Goal: Task Accomplishment & Management: Manage account settings

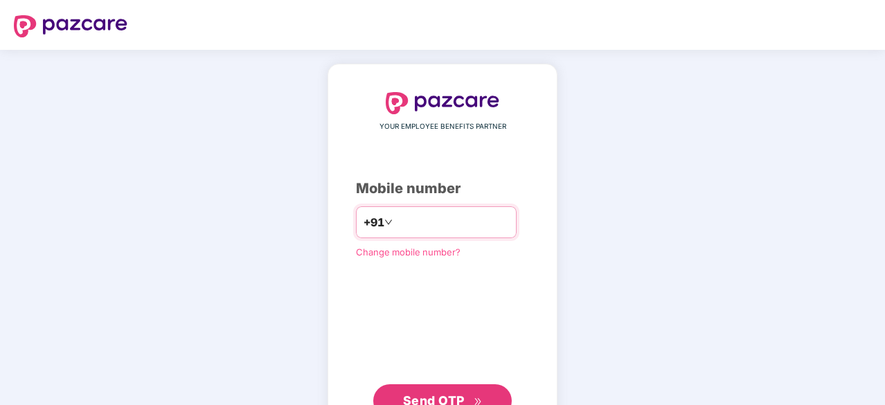
type input "**********"
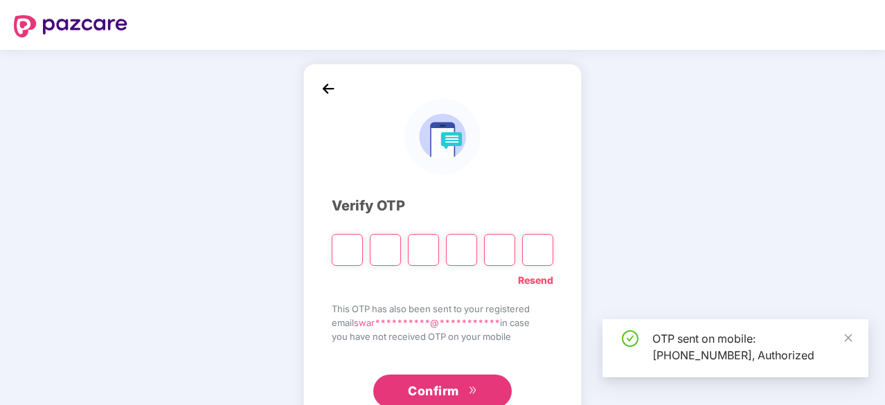
type input "*"
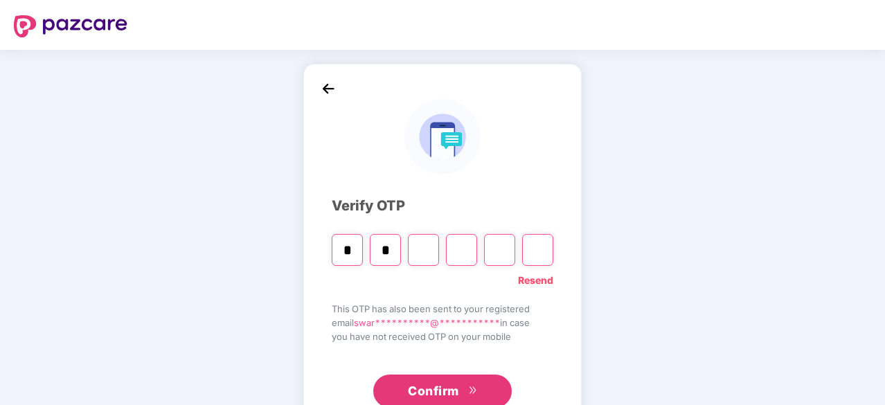
type input "*"
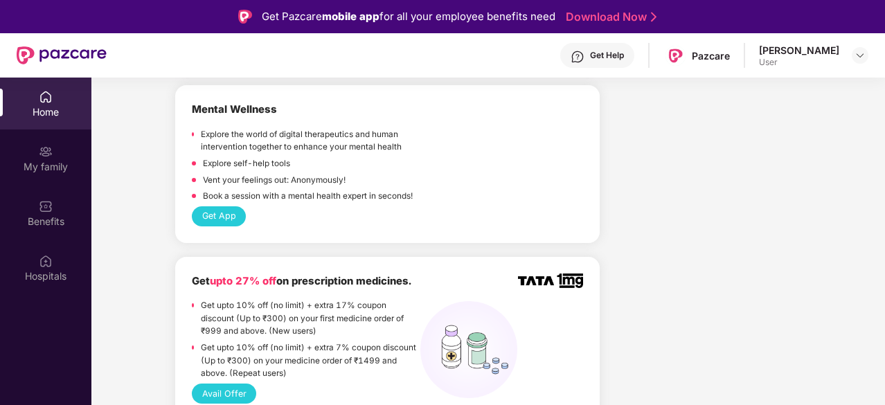
scroll to position [1741, 0]
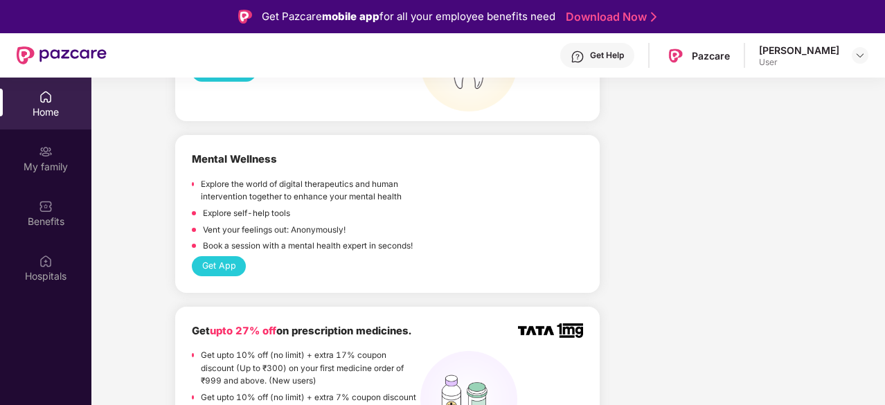
click at [39, 106] on div "Home" at bounding box center [45, 112] width 91 height 14
drag, startPoint x: 809, startPoint y: 57, endPoint x: 877, endPoint y: 53, distance: 68.0
click at [877, 53] on header "Get Help Pazcare Swarnima Khare User" at bounding box center [442, 55] width 885 height 44
click at [856, 58] on img at bounding box center [860, 55] width 11 height 11
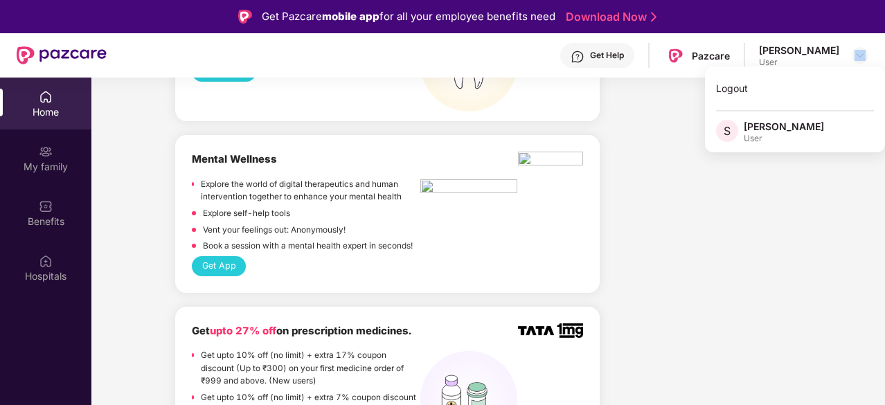
click at [783, 58] on div "User" at bounding box center [799, 62] width 80 height 11
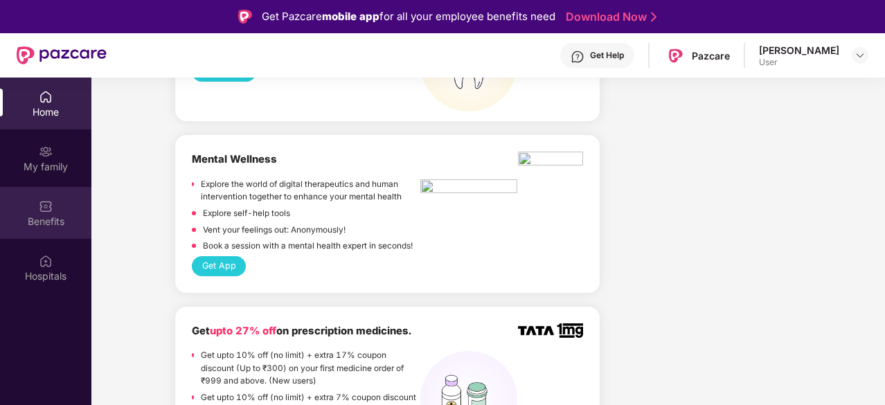
click at [57, 223] on div "Benefits" at bounding box center [45, 222] width 91 height 14
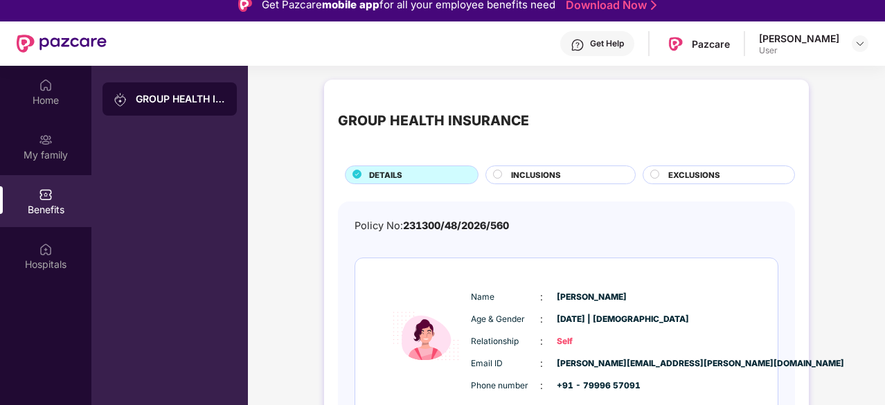
scroll to position [9, 0]
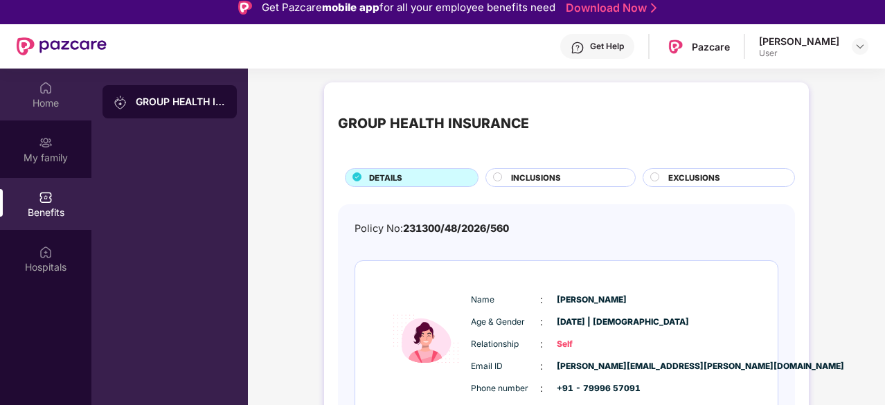
click at [44, 93] on img at bounding box center [46, 88] width 14 height 14
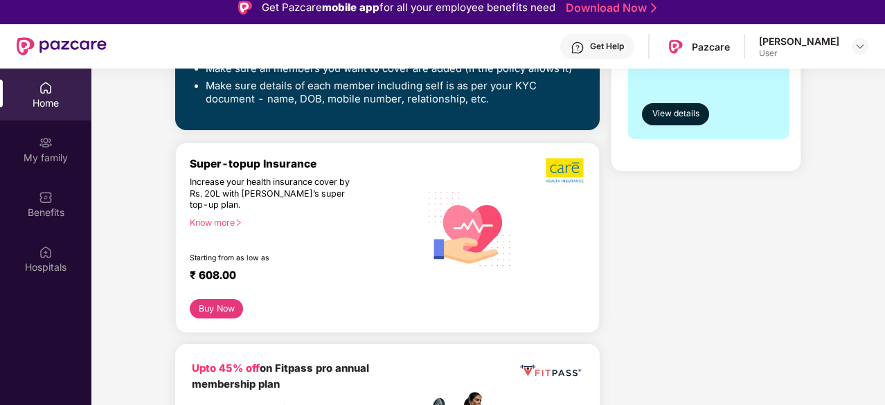
scroll to position [388, 0]
